Goal: Information Seeking & Learning: Learn about a topic

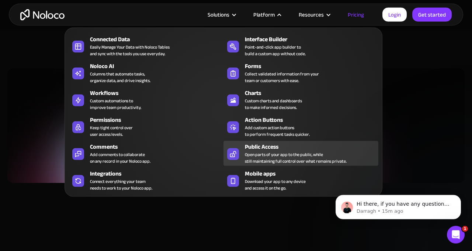
scroll to position [559, 0]
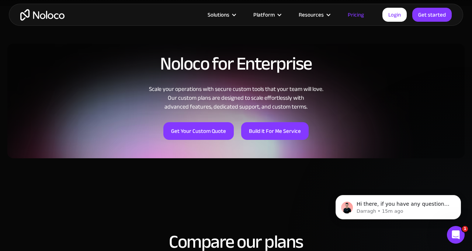
click at [358, 13] on link "Pricing" at bounding box center [355, 15] width 35 height 10
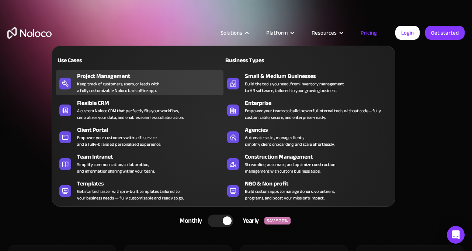
click at [105, 81] on div "Keep track of customers, users, or leads with a fully customizable Noloco back …" at bounding box center [118, 87] width 82 height 13
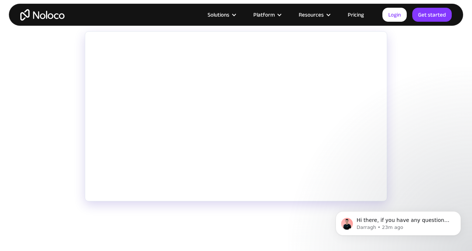
click at [371, 196] on html "Hi there, if you have any questions about our pricing, just let us know! Darrag…" at bounding box center [397, 197] width 147 height 3
